Goal: Task Accomplishment & Management: Manage account settings

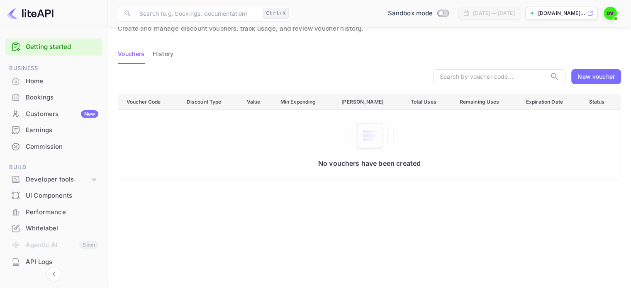
scroll to position [111, 0]
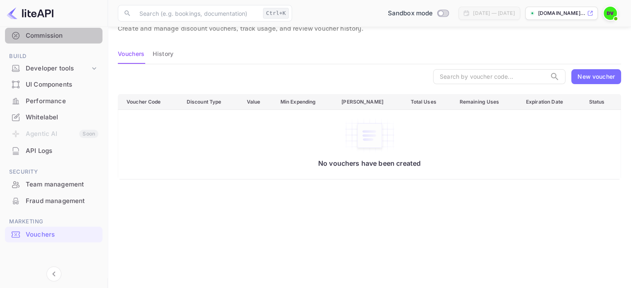
click at [64, 35] on div "Commission" at bounding box center [62, 36] width 73 height 10
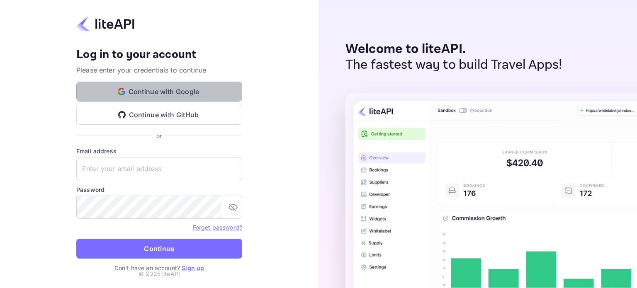
click at [173, 90] on button "Continue with Google" at bounding box center [159, 92] width 166 height 20
